Goal: Check status: Check status

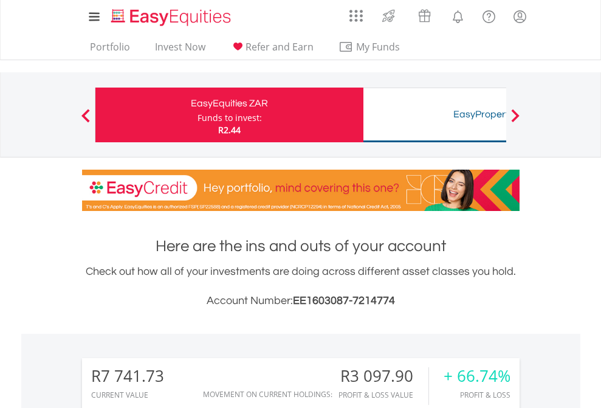
scroll to position [117, 191]
click at [197, 115] on div "Funds to invest:" at bounding box center [229, 118] width 64 height 12
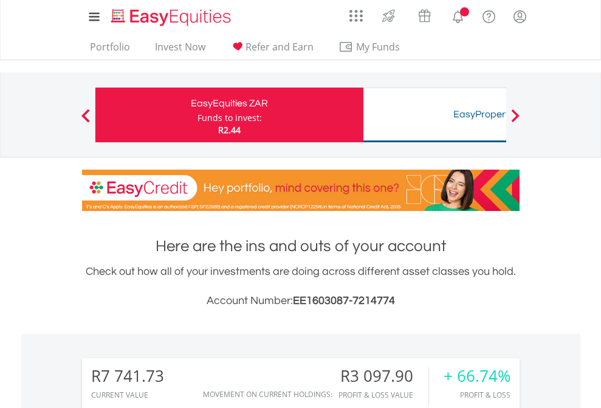
scroll to position [955, 0]
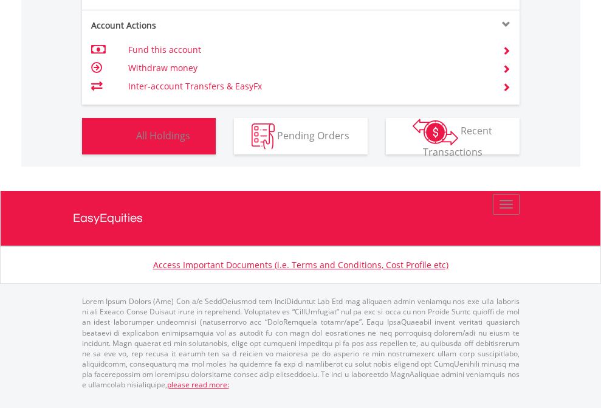
click at [136, 142] on span "All Holdings" at bounding box center [163, 134] width 54 height 13
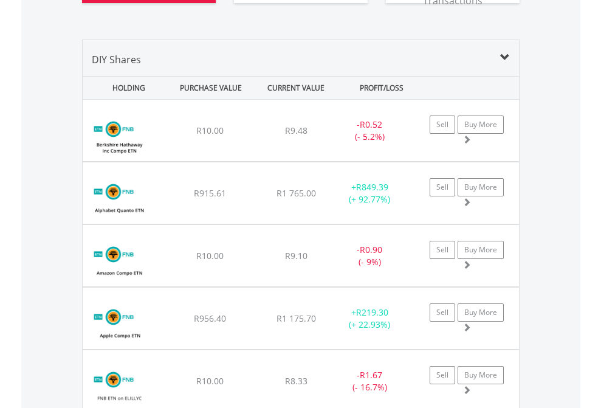
scroll to position [1400, 0]
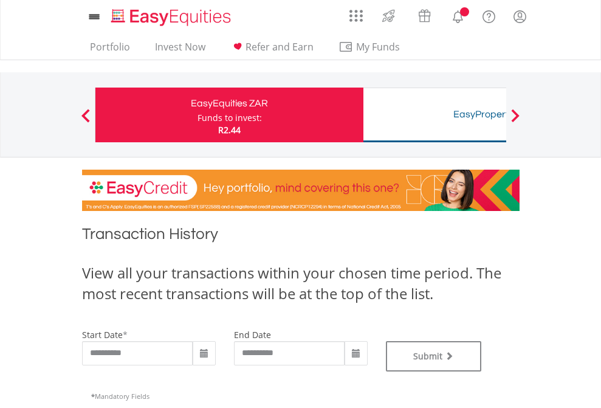
click at [197, 115] on div "Funds to invest:" at bounding box center [229, 118] width 64 height 12
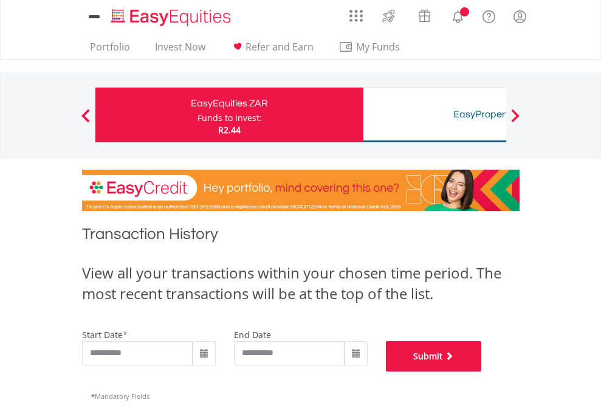
click at [482, 371] on button "Submit" at bounding box center [434, 356] width 96 height 30
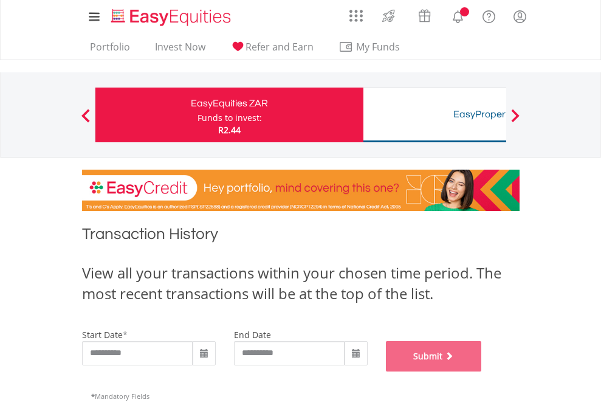
scroll to position [493, 0]
